Goal: Ask a question

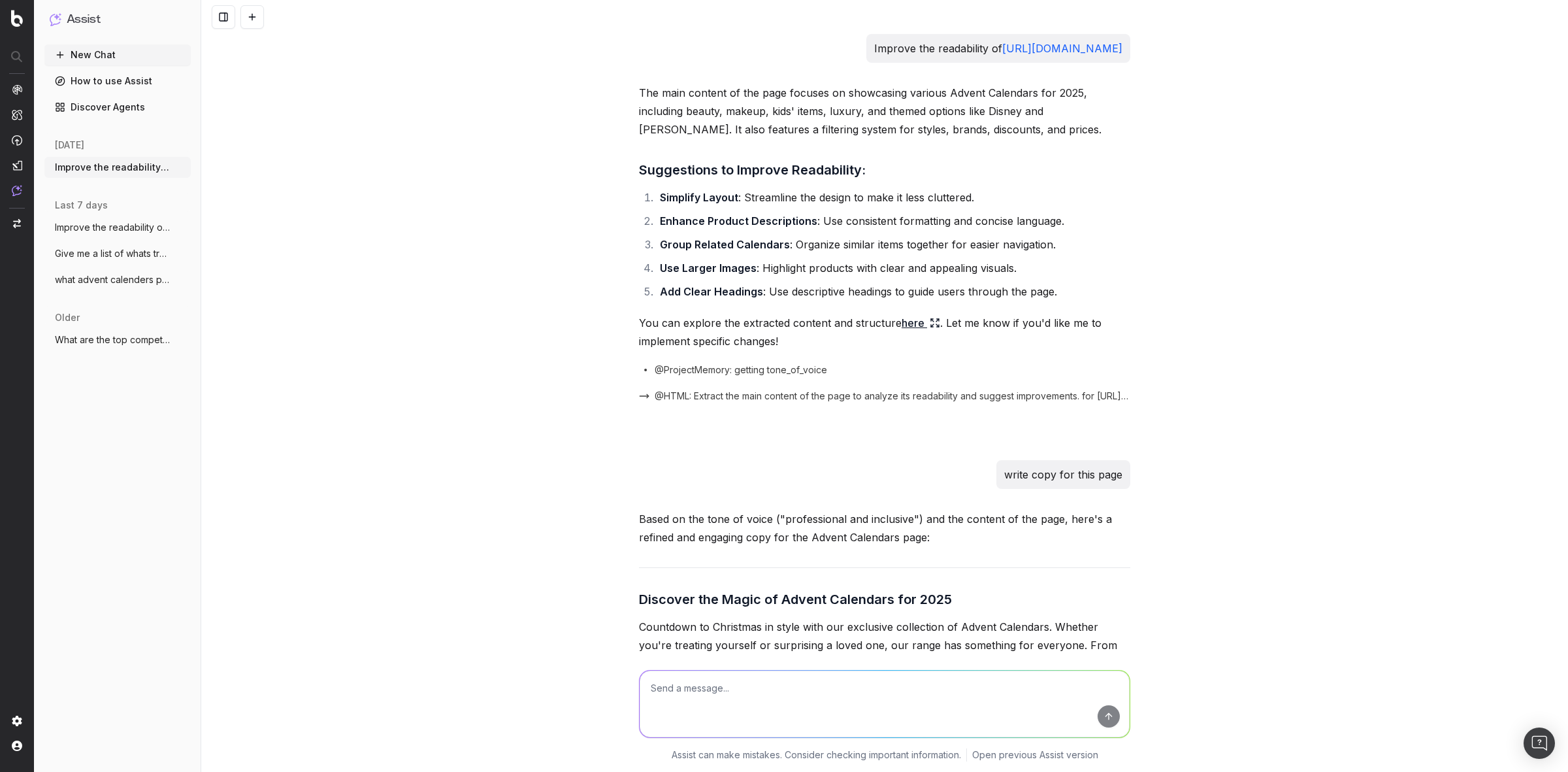
click at [580, 272] on div "Improve the readability of [URL][DOMAIN_NAME] The main content of the page focu…" at bounding box center [885, 386] width 1366 height 772
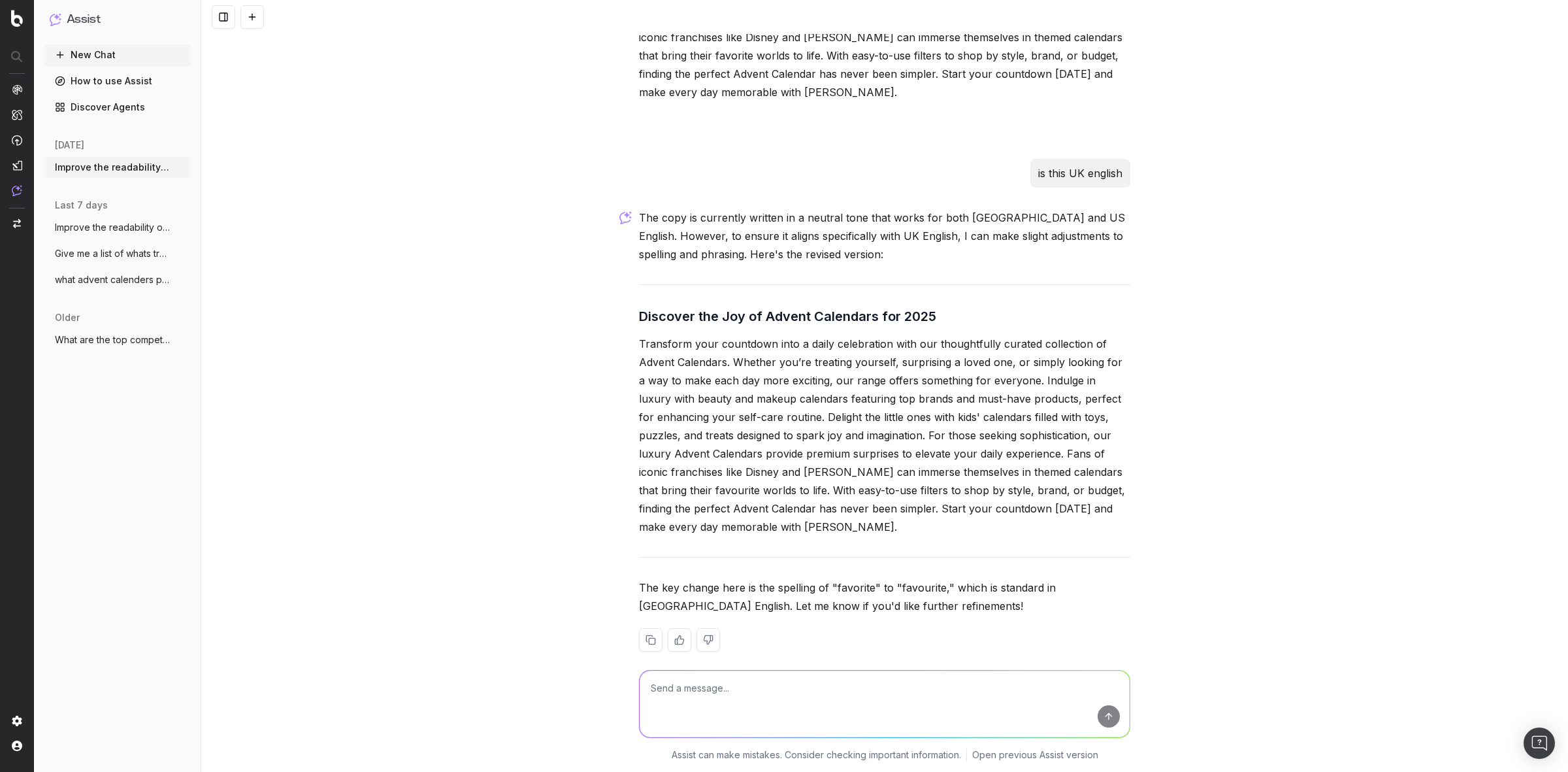
click at [1339, 181] on div "Improve the readability of [URL][DOMAIN_NAME] The main content of the page focu…" at bounding box center [885, 386] width 1366 height 772
click at [729, 694] on textarea at bounding box center [884, 704] width 490 height 67
type textarea "I want to block pages in robots txt which are no indexable anyways but have a h…"
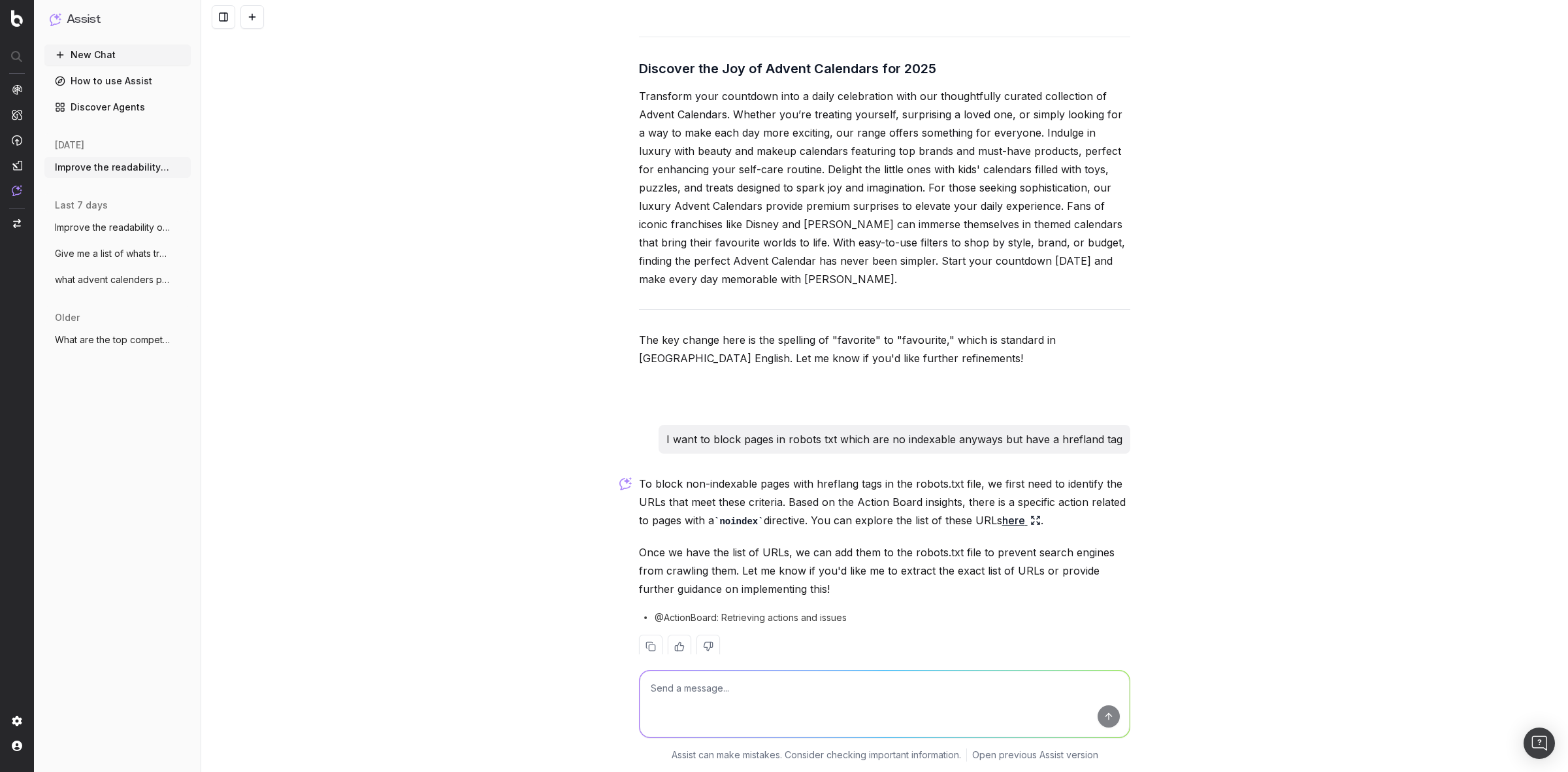
scroll to position [3130, 0]
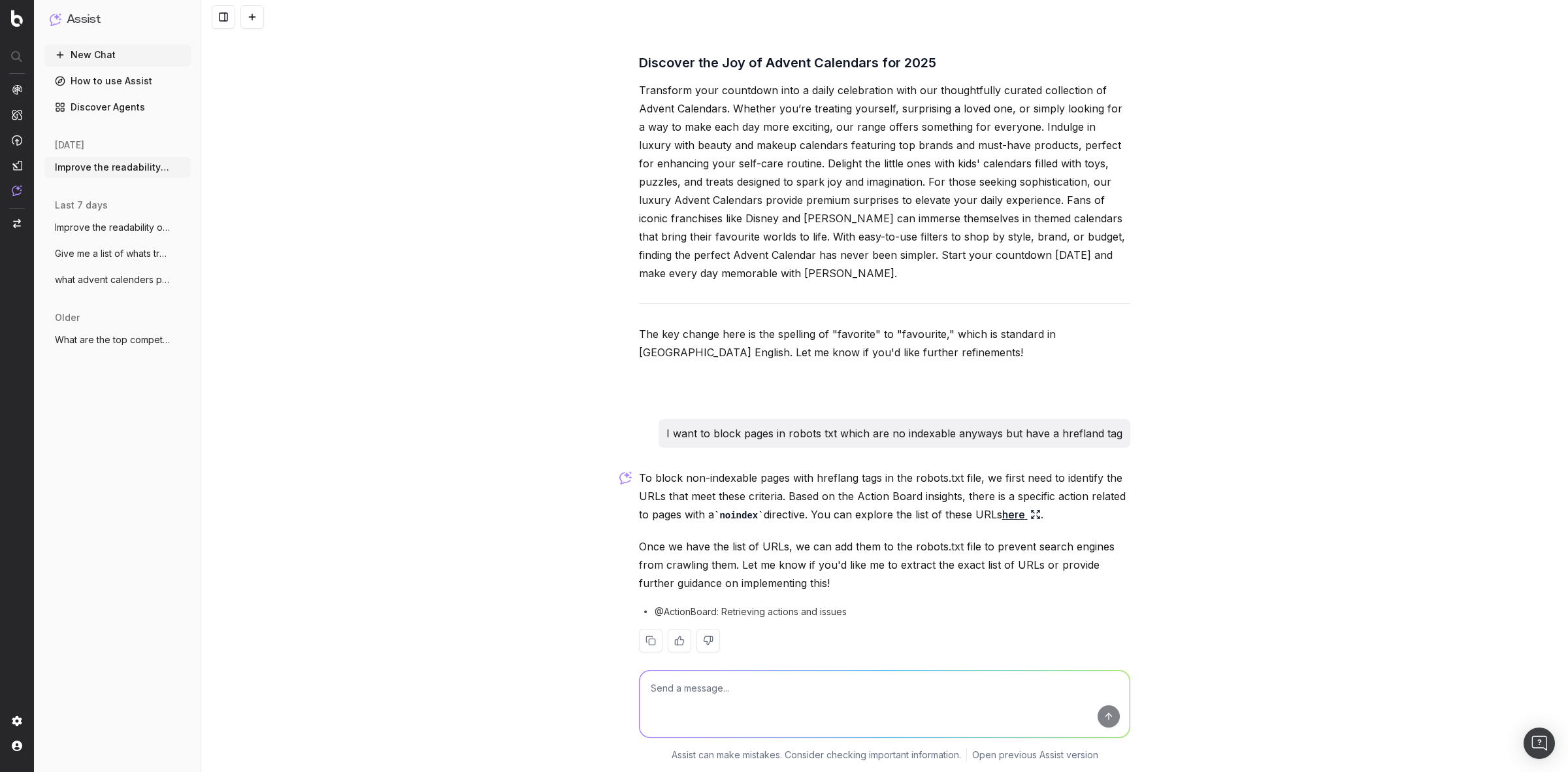
click at [773, 687] on textarea at bounding box center [884, 704] width 490 height 67
type textarea "B"
type textarea "is it good practise to do this they are noindexable on the site and on the site…"
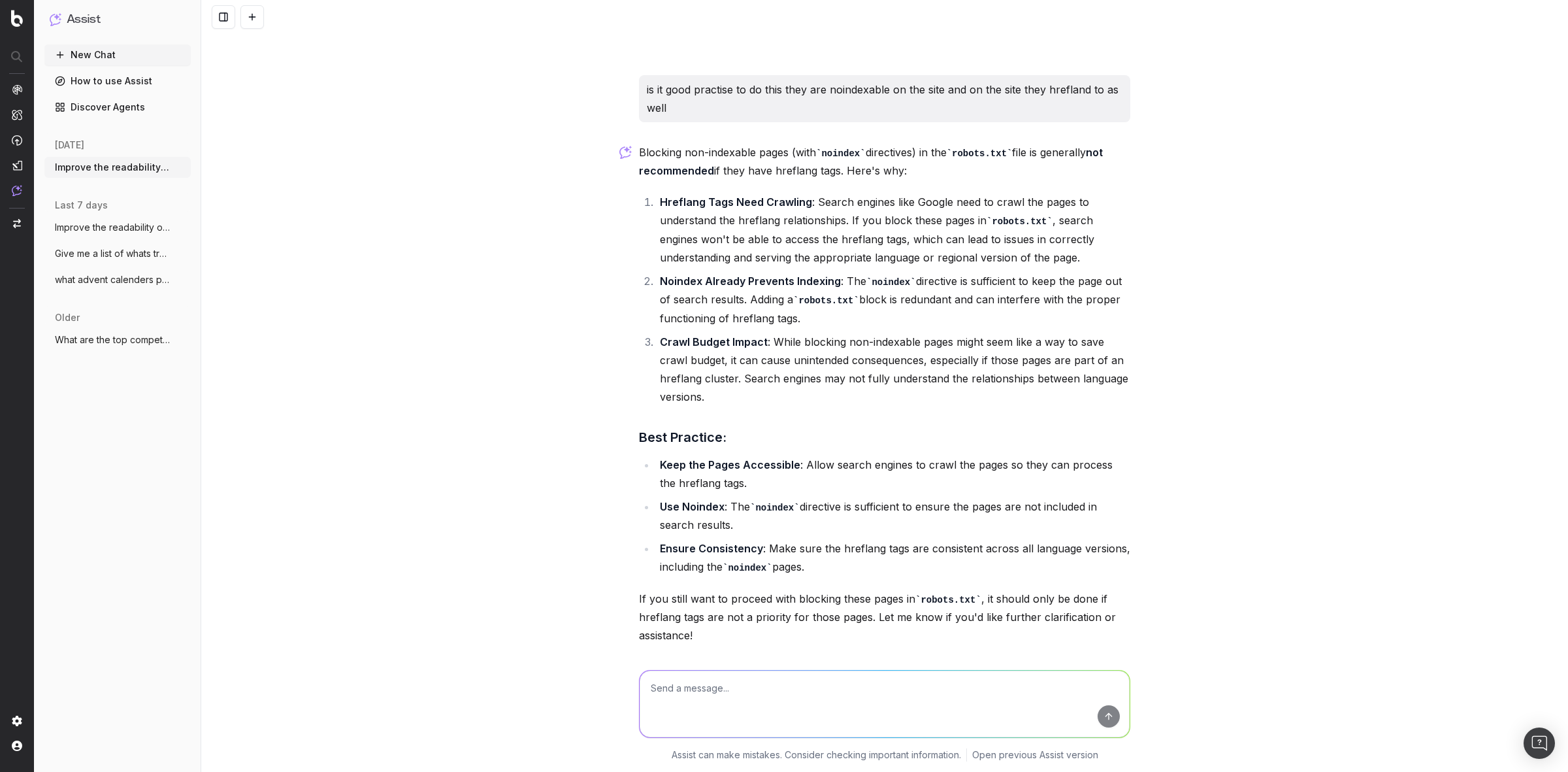
scroll to position [3755, 0]
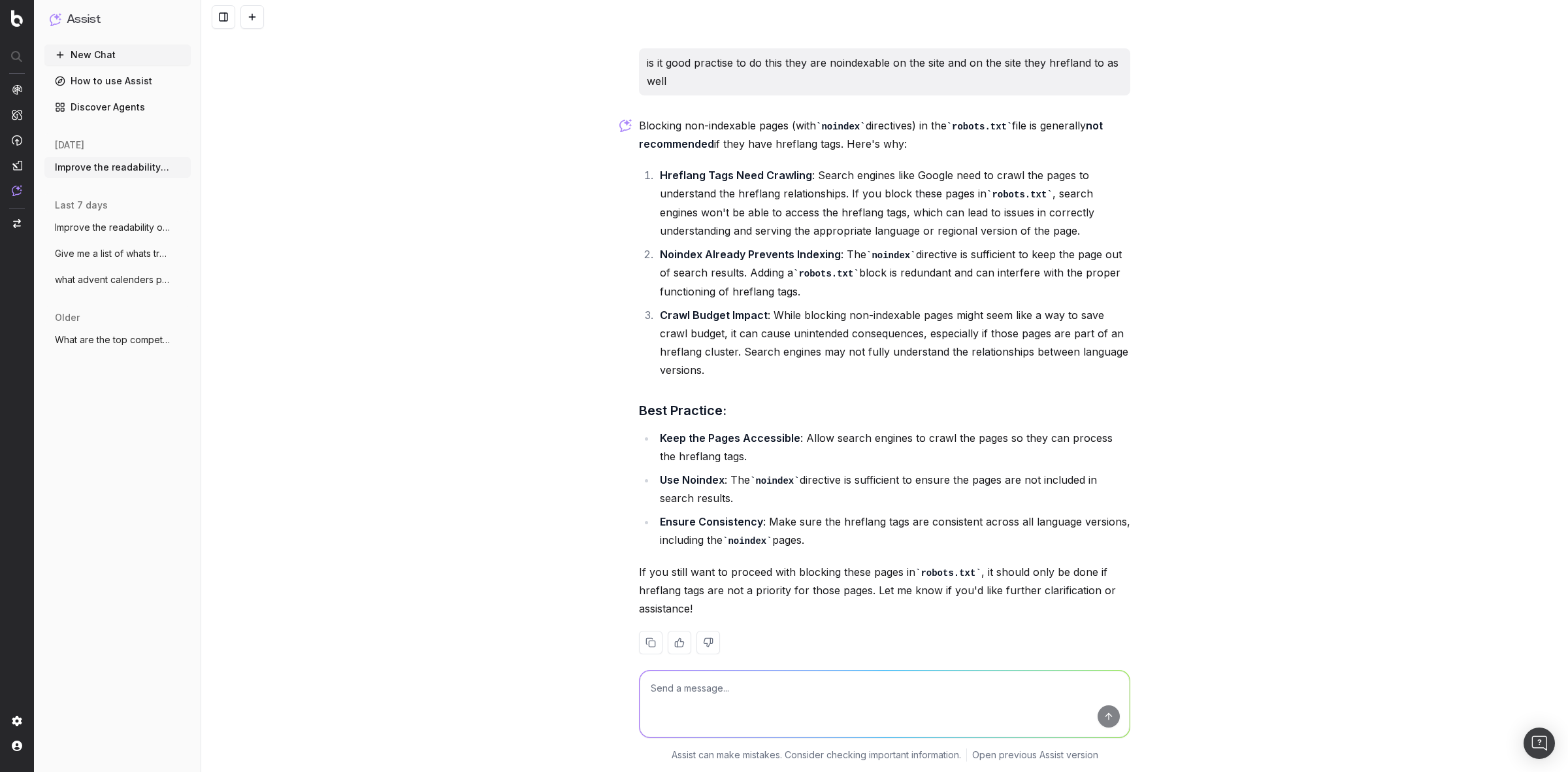
click at [707, 689] on textarea at bounding box center [884, 704] width 490 height 67
type textarea "they are/facet pages used for flitering"
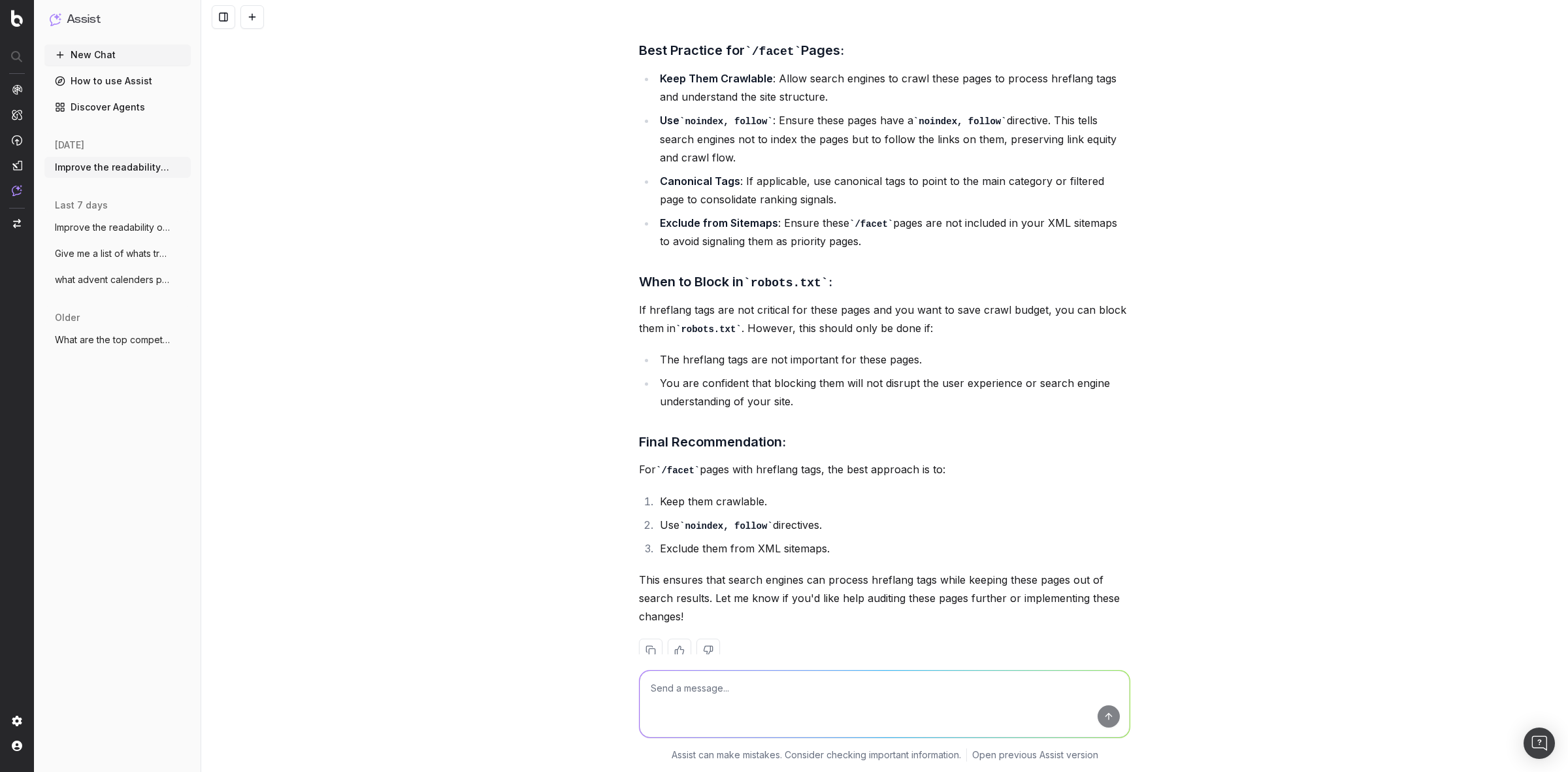
scroll to position [4667, 0]
click at [719, 694] on textarea at bounding box center [884, 704] width 490 height 67
type textarea "i"
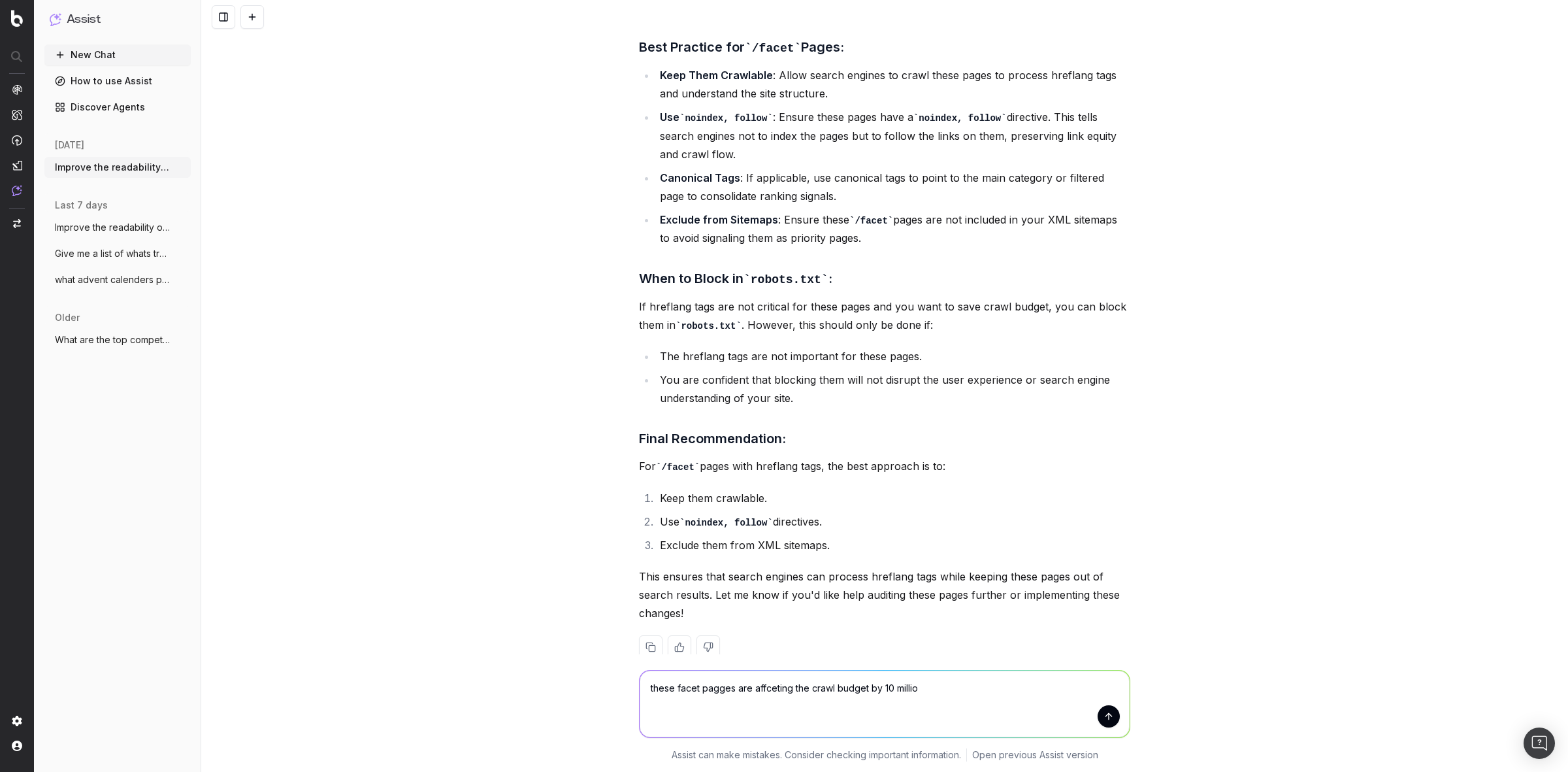
type textarea "these facet pagges are affceting the crawl budget by 10 million"
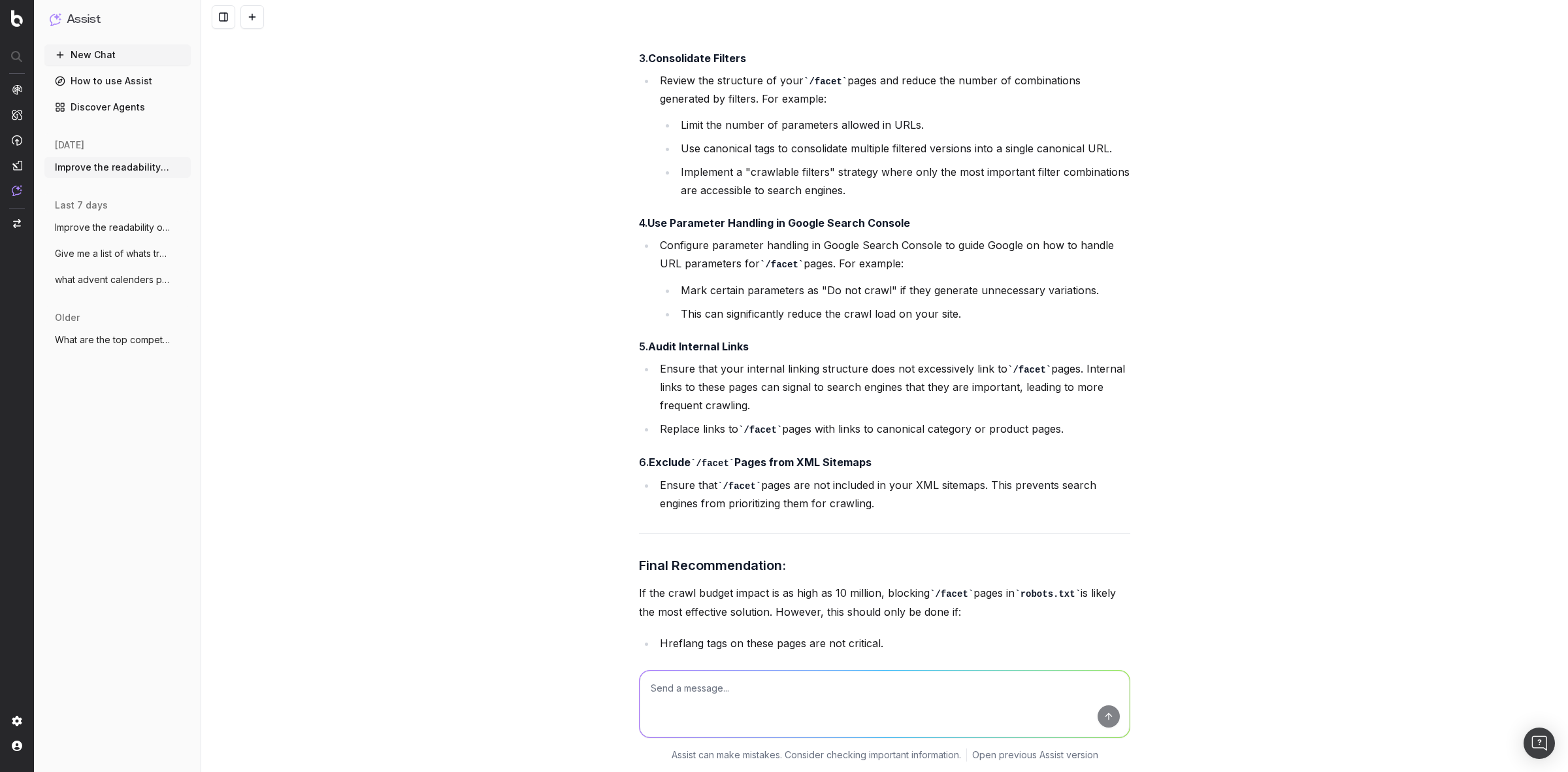
scroll to position [5993, 0]
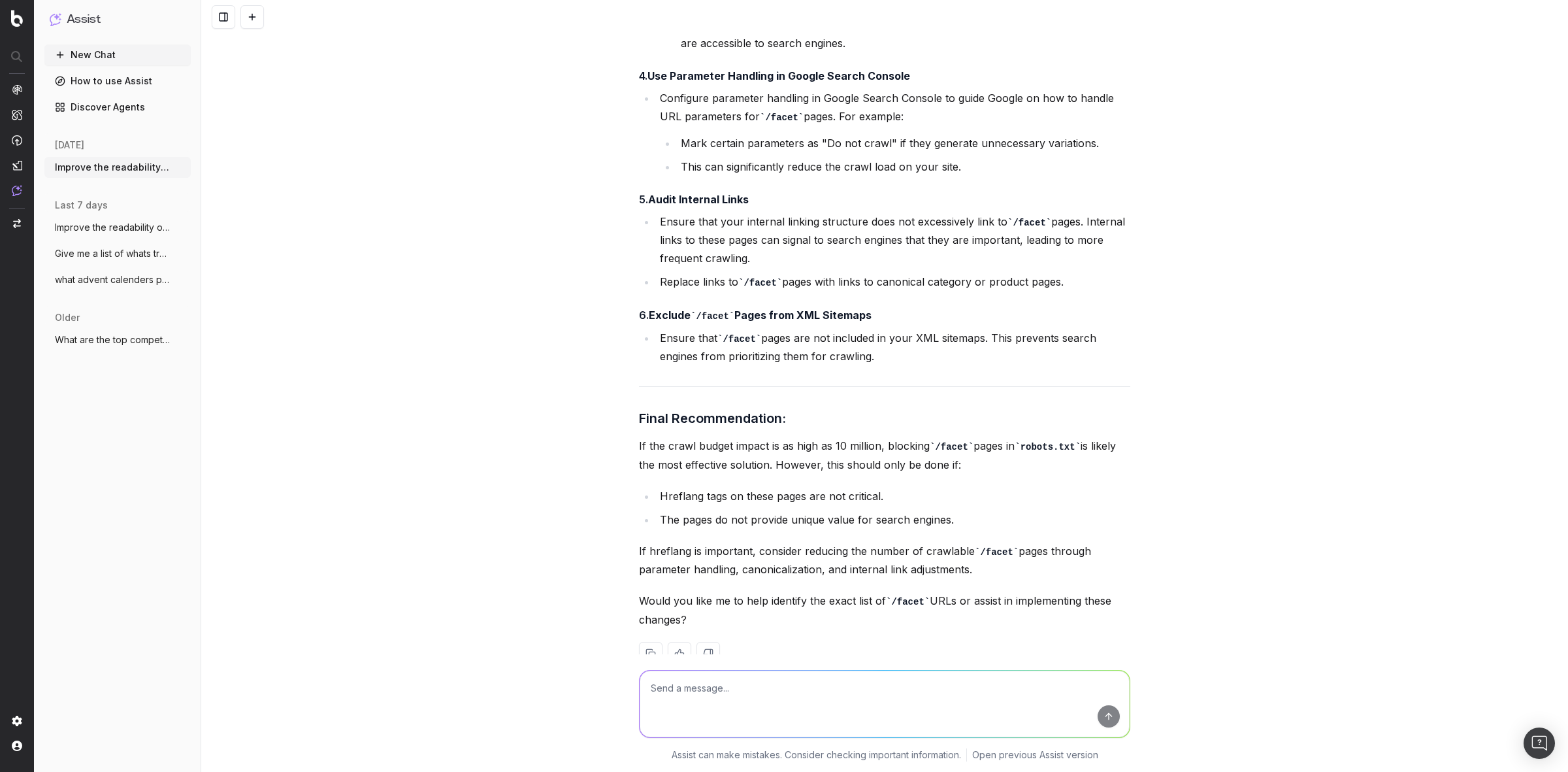
click at [768, 687] on textarea at bounding box center [884, 704] width 490 height 67
click at [533, 379] on div "Improve the readability of [URL][DOMAIN_NAME] The main content of the page focu…" at bounding box center [885, 386] width 1366 height 772
click at [701, 687] on textarea at bounding box center [884, 704] width 490 height 67
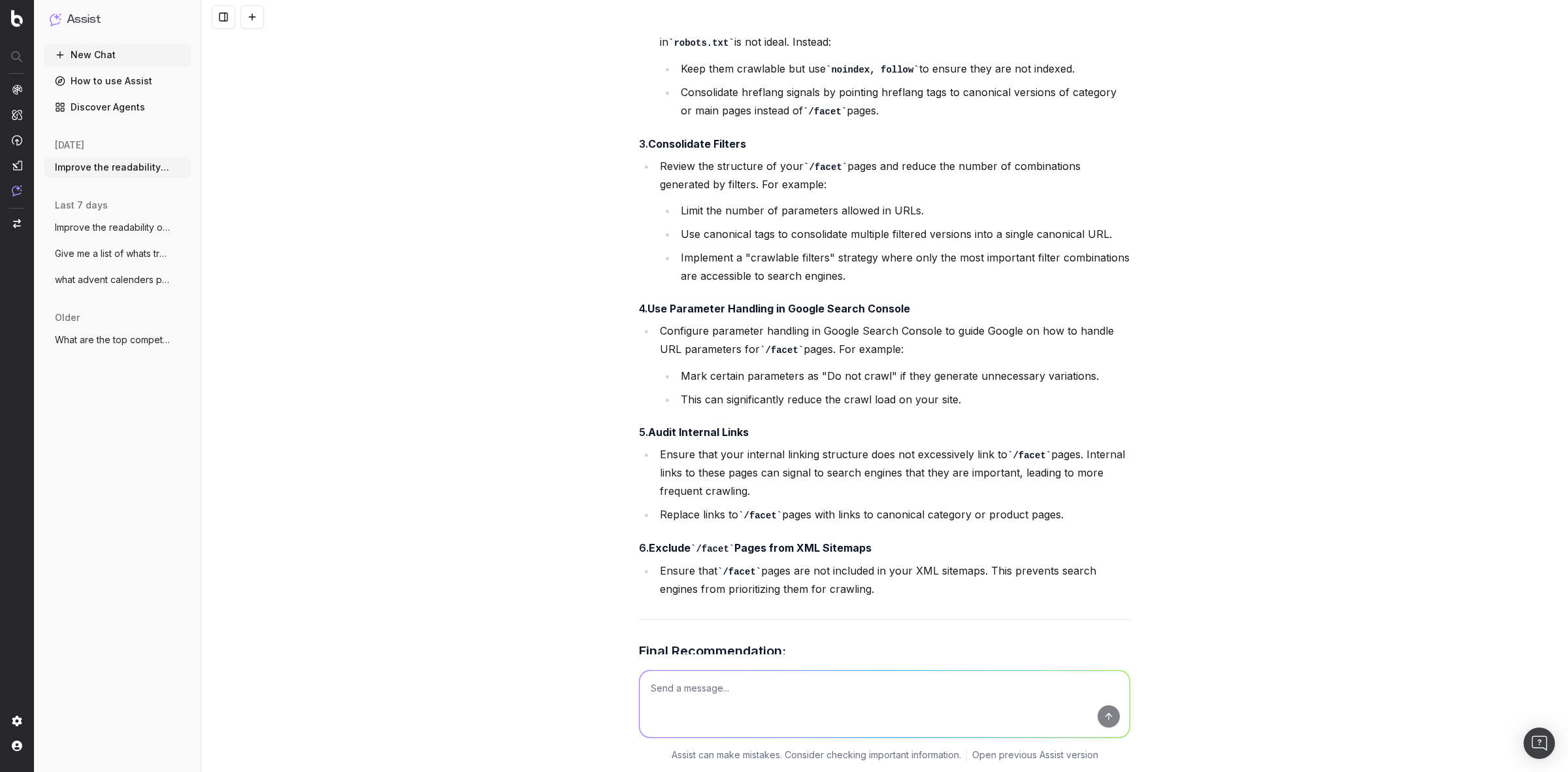
scroll to position [5585, 0]
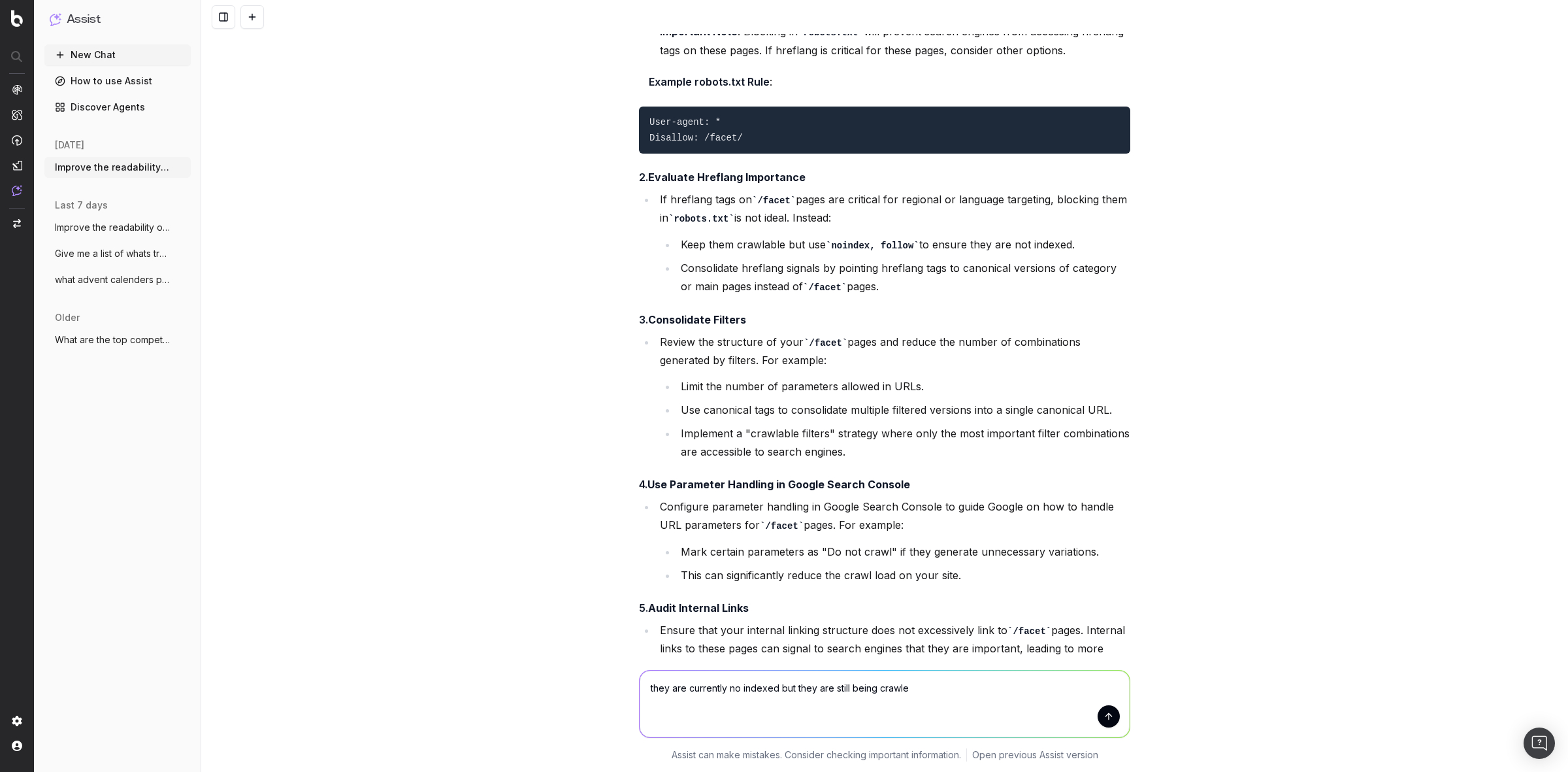
type textarea "they are currently no indexed but they are still being crawled"
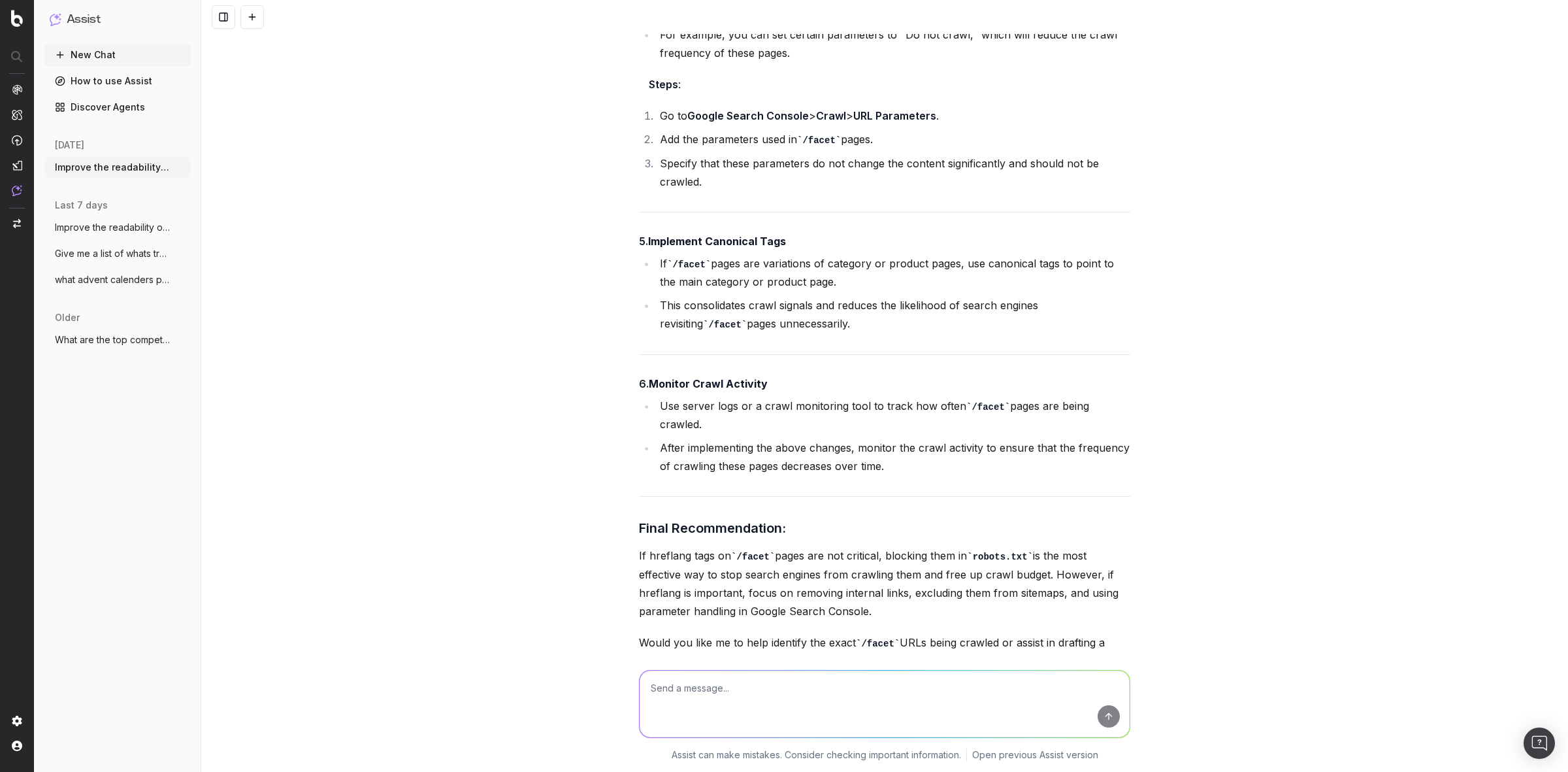
scroll to position [7203, 0]
